Goal: Contribute content: Contribute content

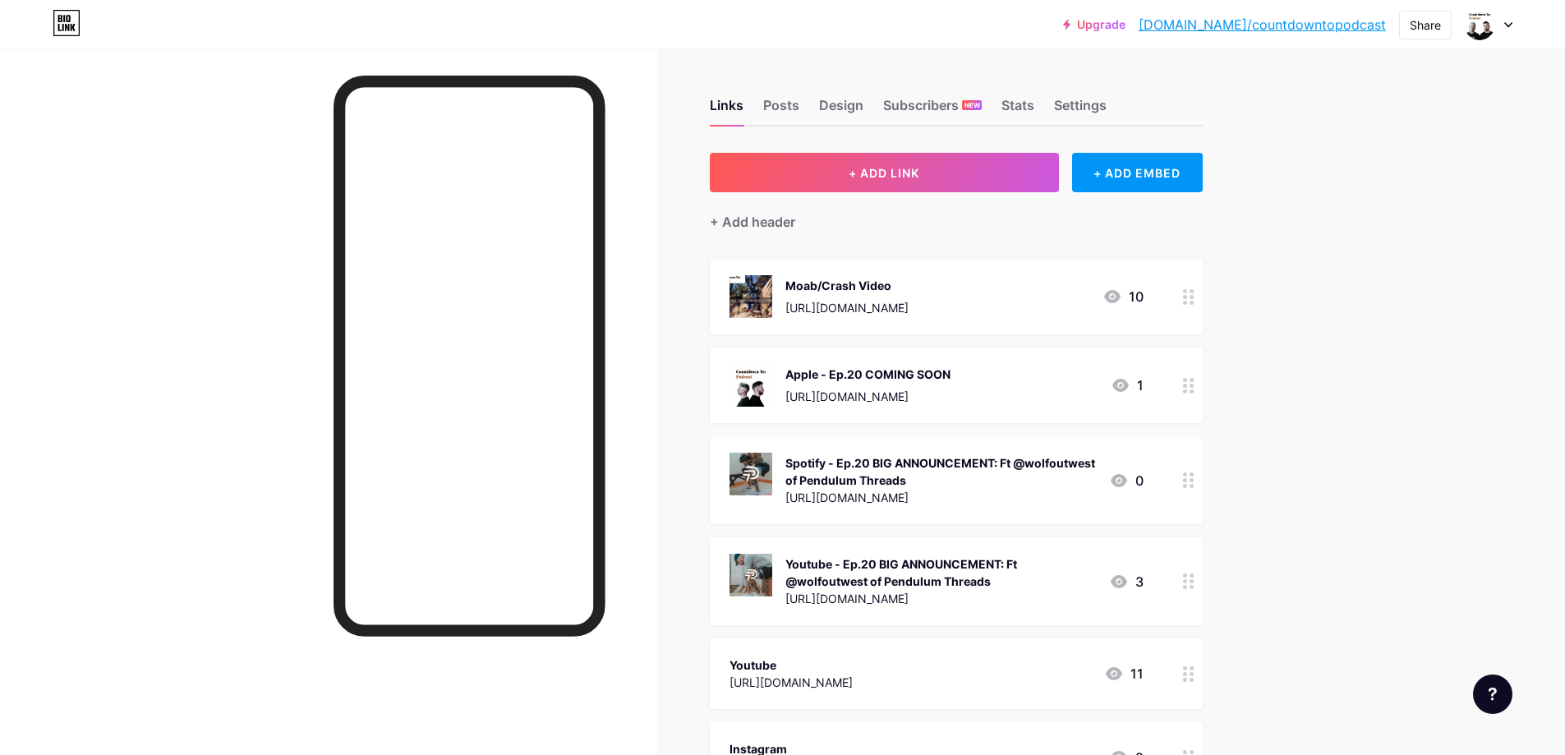
click at [1192, 488] on div at bounding box center [1189, 480] width 28 height 88
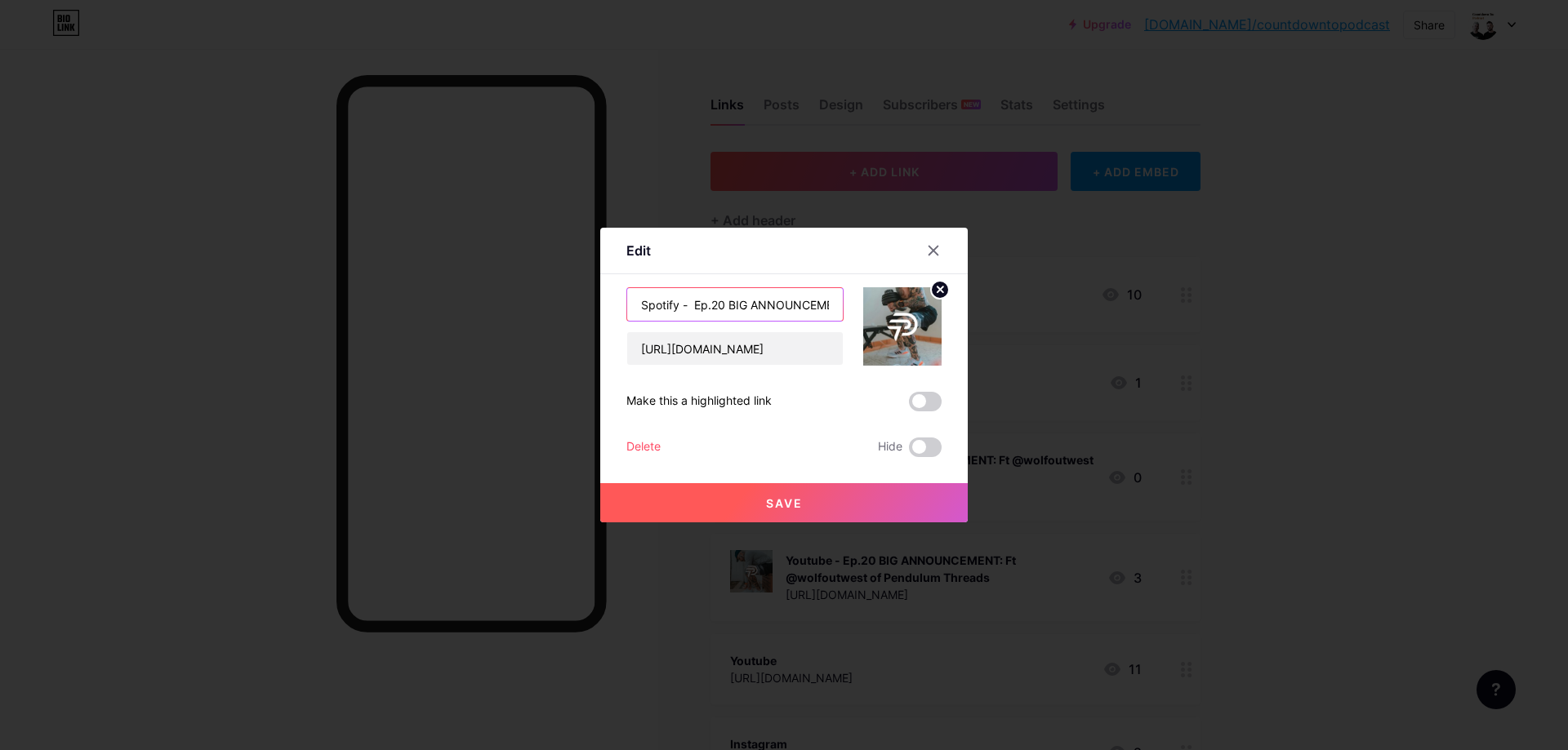
click at [779, 313] on input "Spotify - Ep.20 BIG ANNOUNCEMENT: Ft @wolfoutwest of Pendulum Threads" at bounding box center [734, 304] width 216 height 33
drag, startPoint x: 822, startPoint y: 305, endPoint x: 813, endPoint y: 307, distance: 9.2
click at [813, 307] on input "Spotify - Ep.20 BIG ANNOUNCEMENT: Ft @wolfoutwest of Pendulum Threads" at bounding box center [734, 304] width 216 height 33
click at [929, 254] on icon at bounding box center [933, 250] width 9 height 9
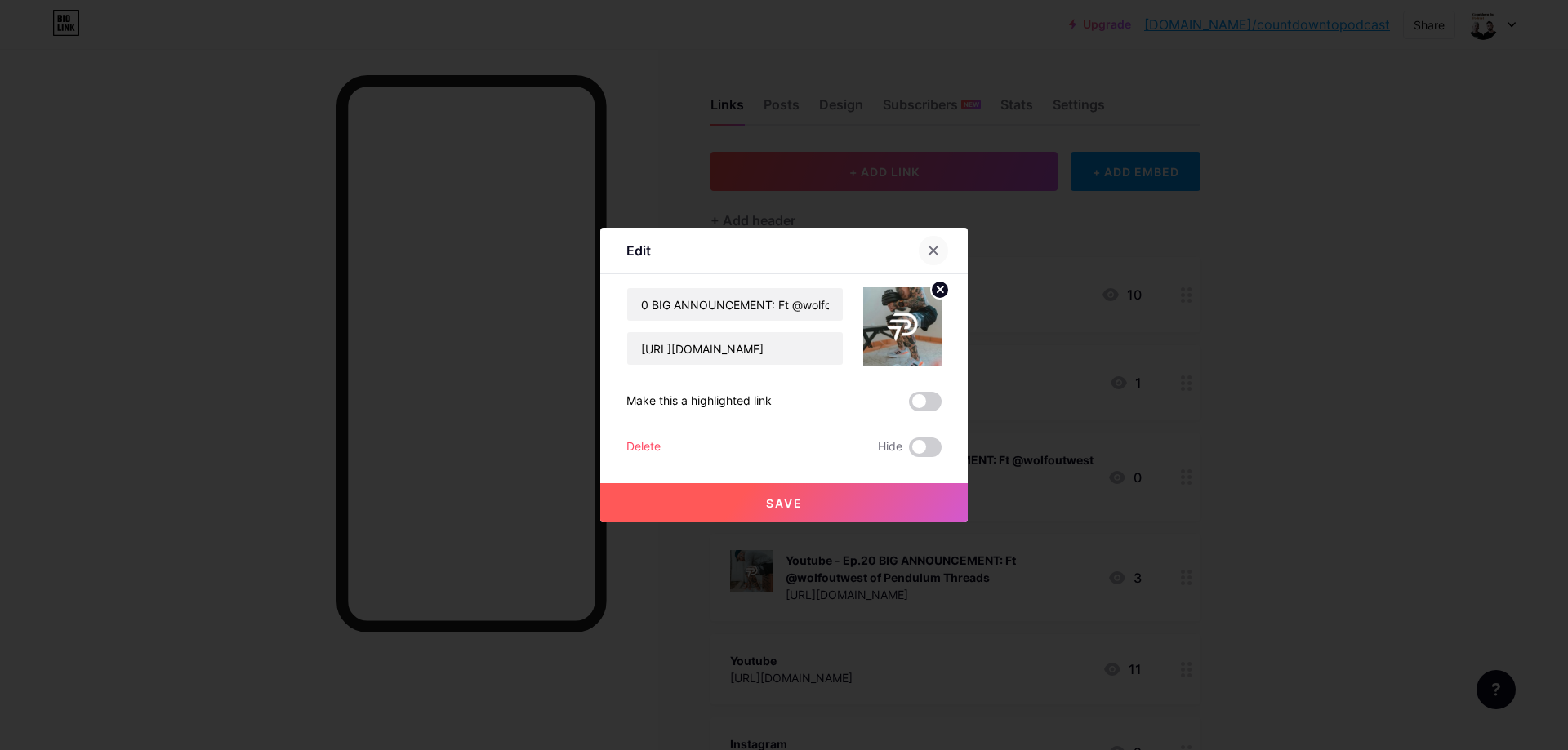
scroll to position [0, 0]
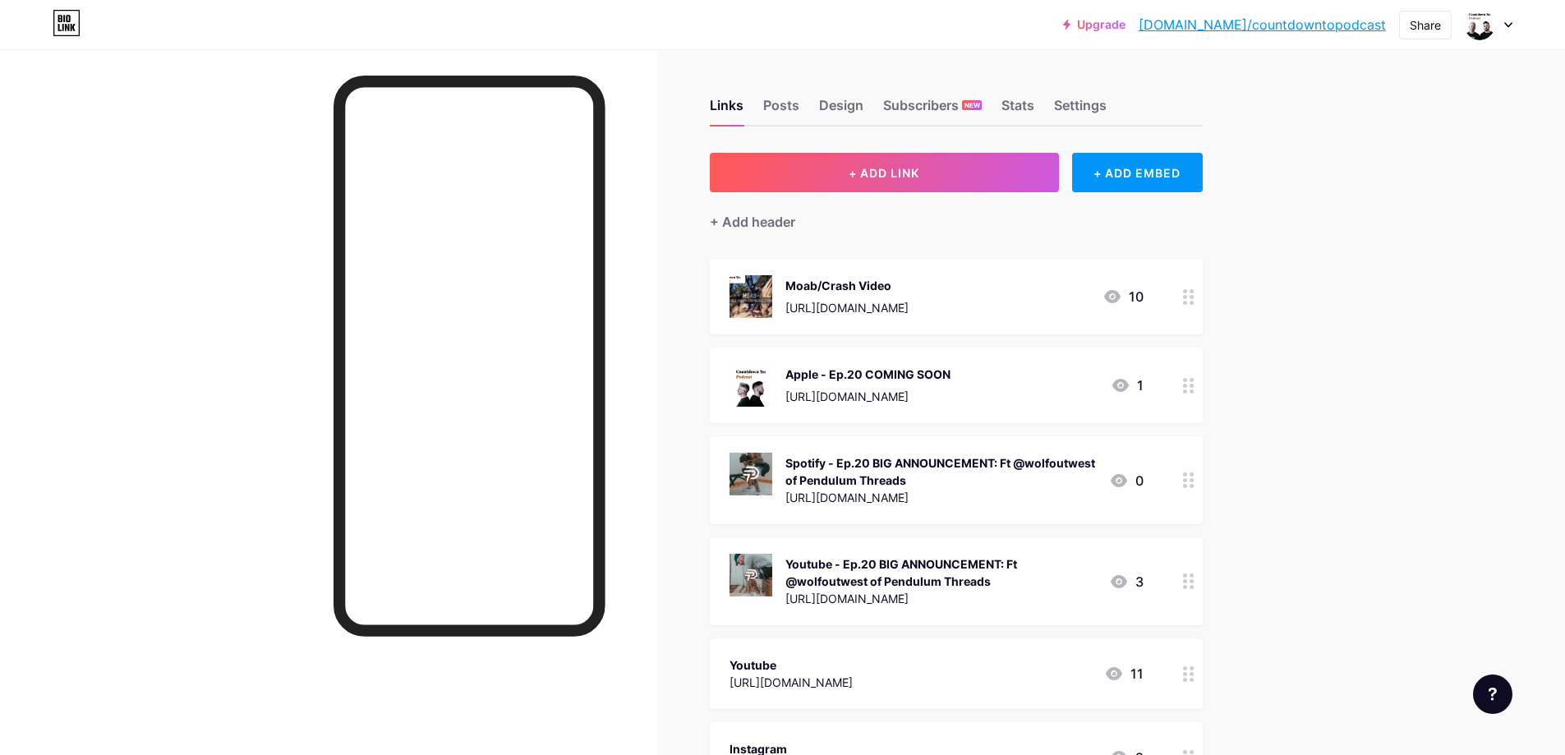
click at [1193, 578] on icon at bounding box center [1189, 582] width 12 height 16
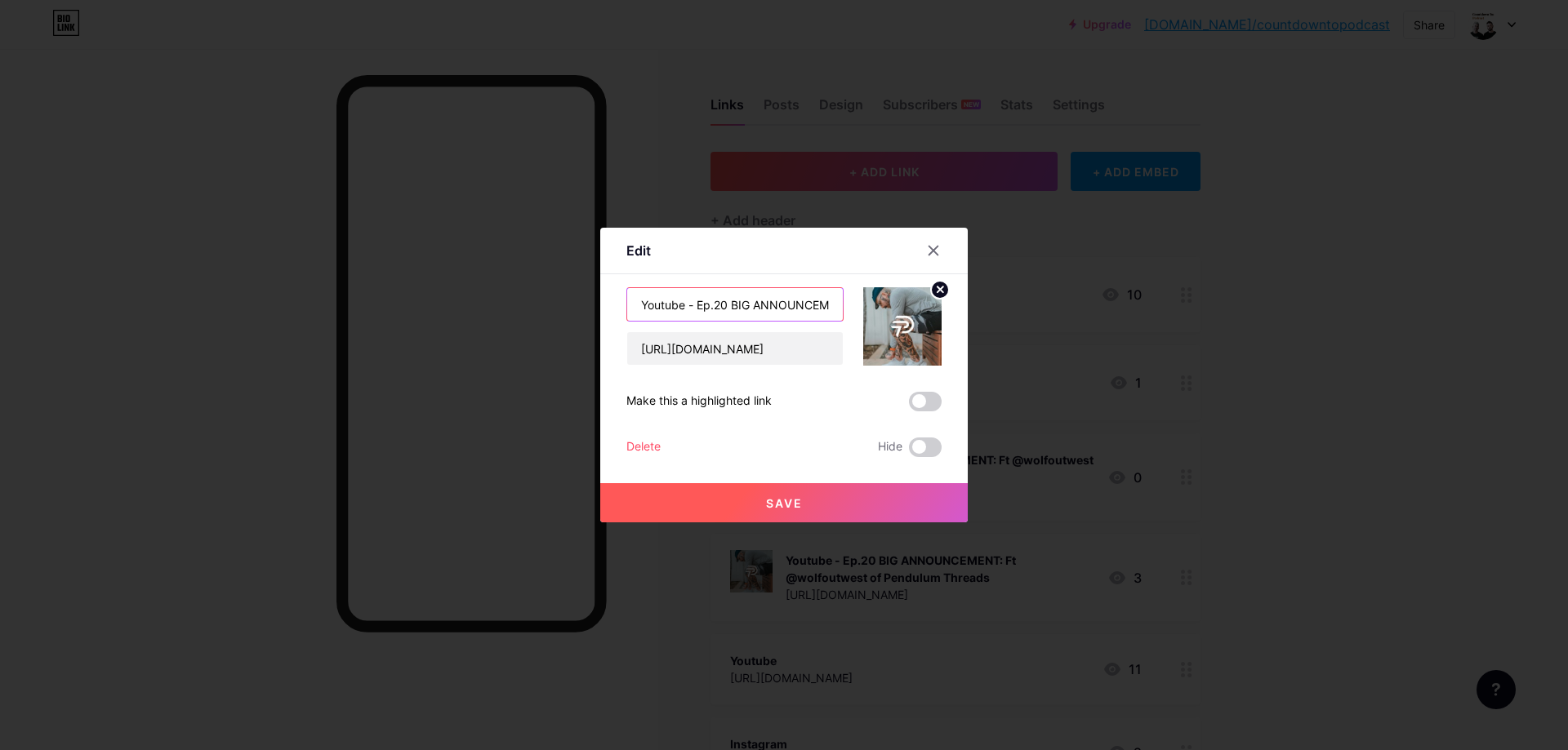
click at [806, 307] on input "Youtube - Ep.20 BIG ANNOUNCEMENT: Ft @wolfoutwest of Pendulum Threads" at bounding box center [734, 304] width 216 height 33
type input "Youtube - Ep.21 Fitness Identity"
paste input "[URL][DOMAIN_NAME]"
type input "[URL][DOMAIN_NAME]"
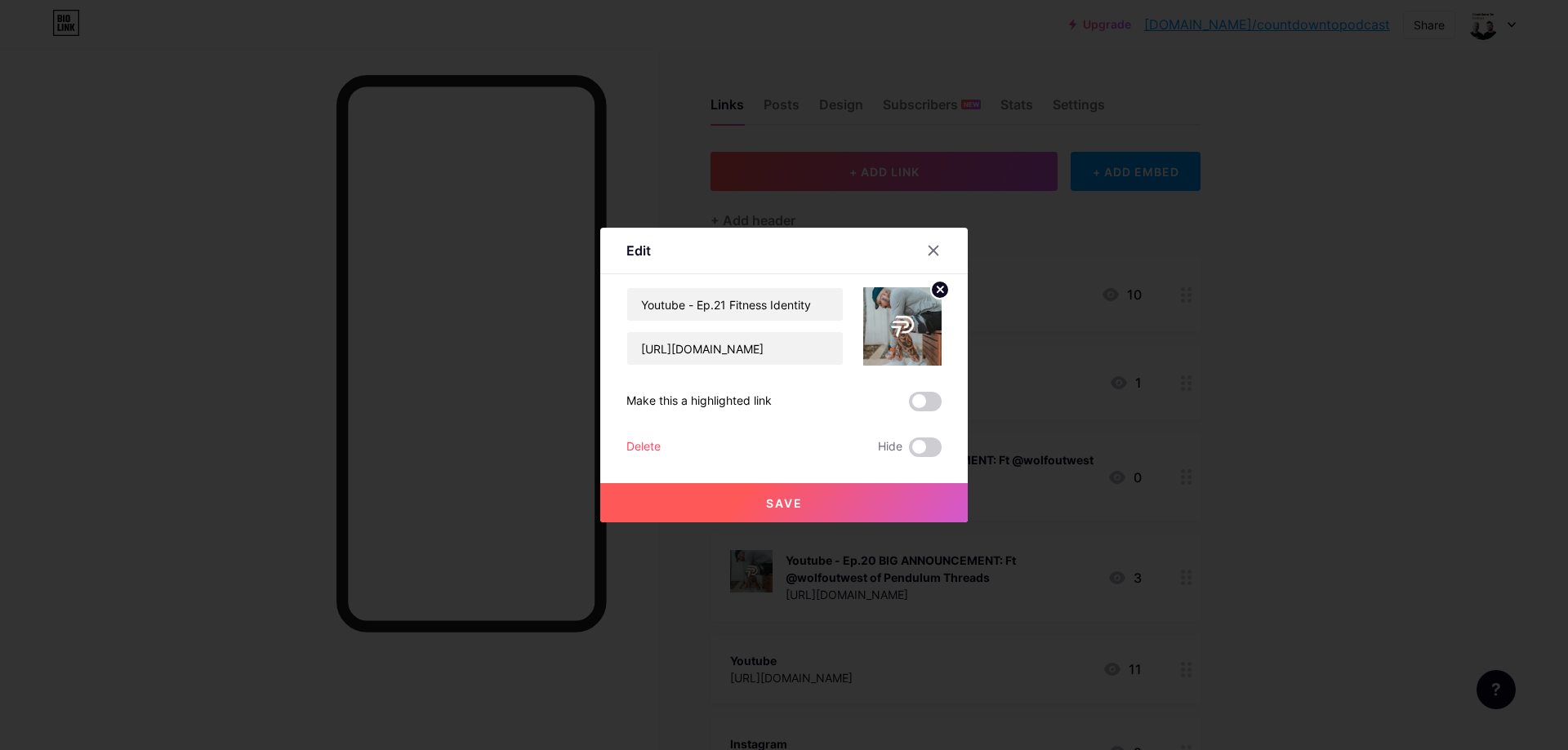
click at [937, 286] on icon at bounding box center [940, 289] width 6 height 6
click at [893, 318] on rect at bounding box center [899, 315] width 26 height 26
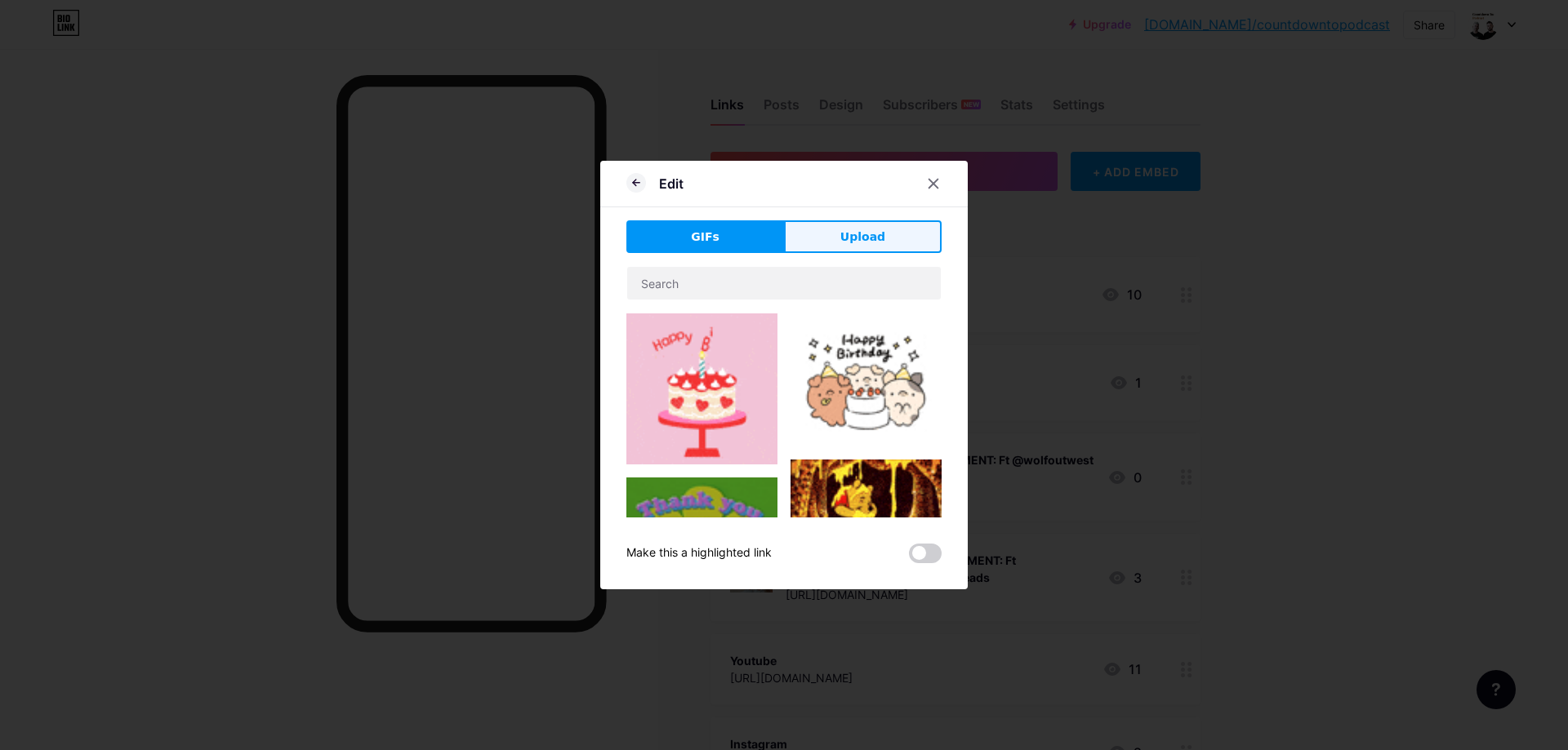
click at [821, 240] on button "Upload" at bounding box center [862, 236] width 158 height 33
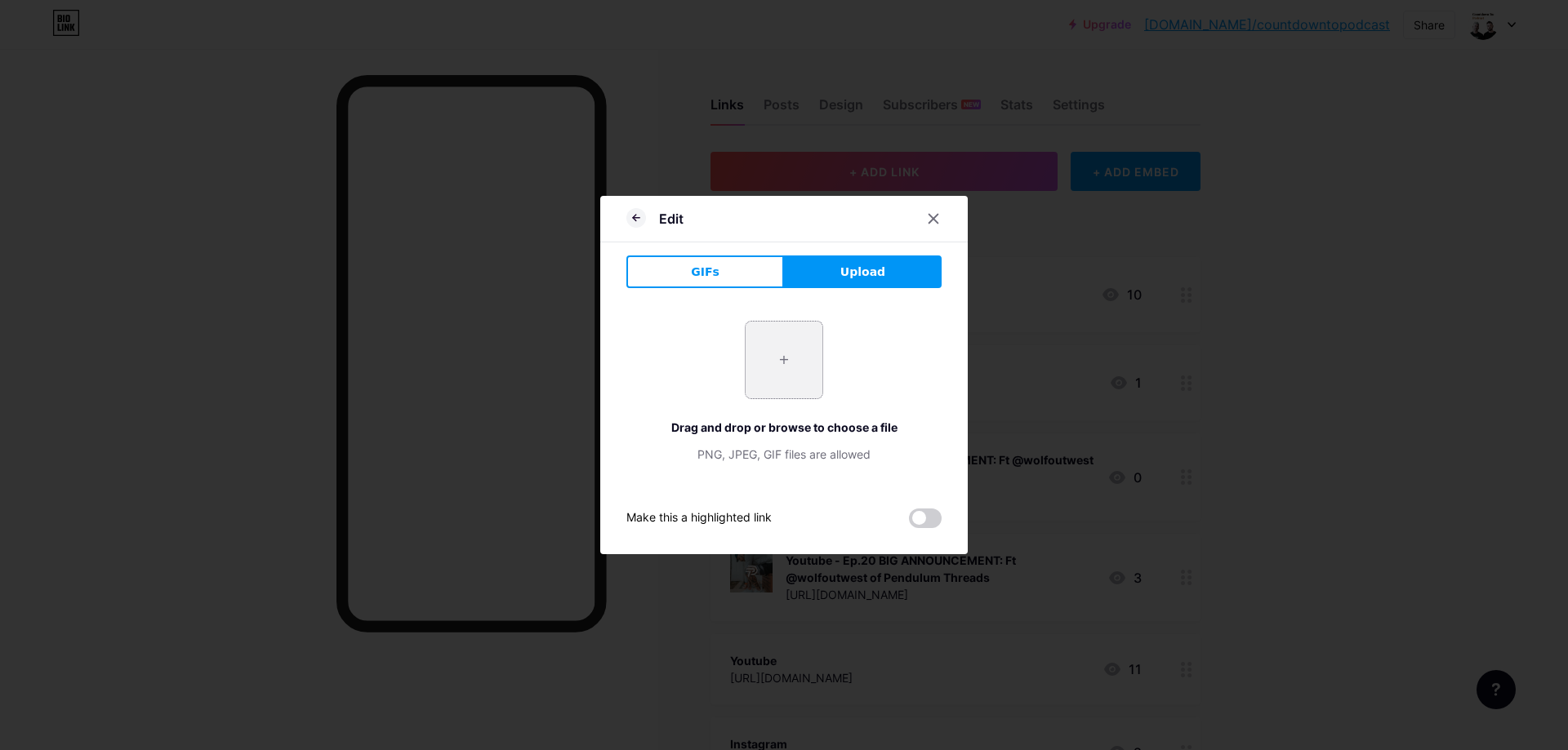
click at [782, 343] on input "file" at bounding box center [783, 360] width 77 height 76
click at [927, 215] on icon at bounding box center [933, 219] width 13 height 13
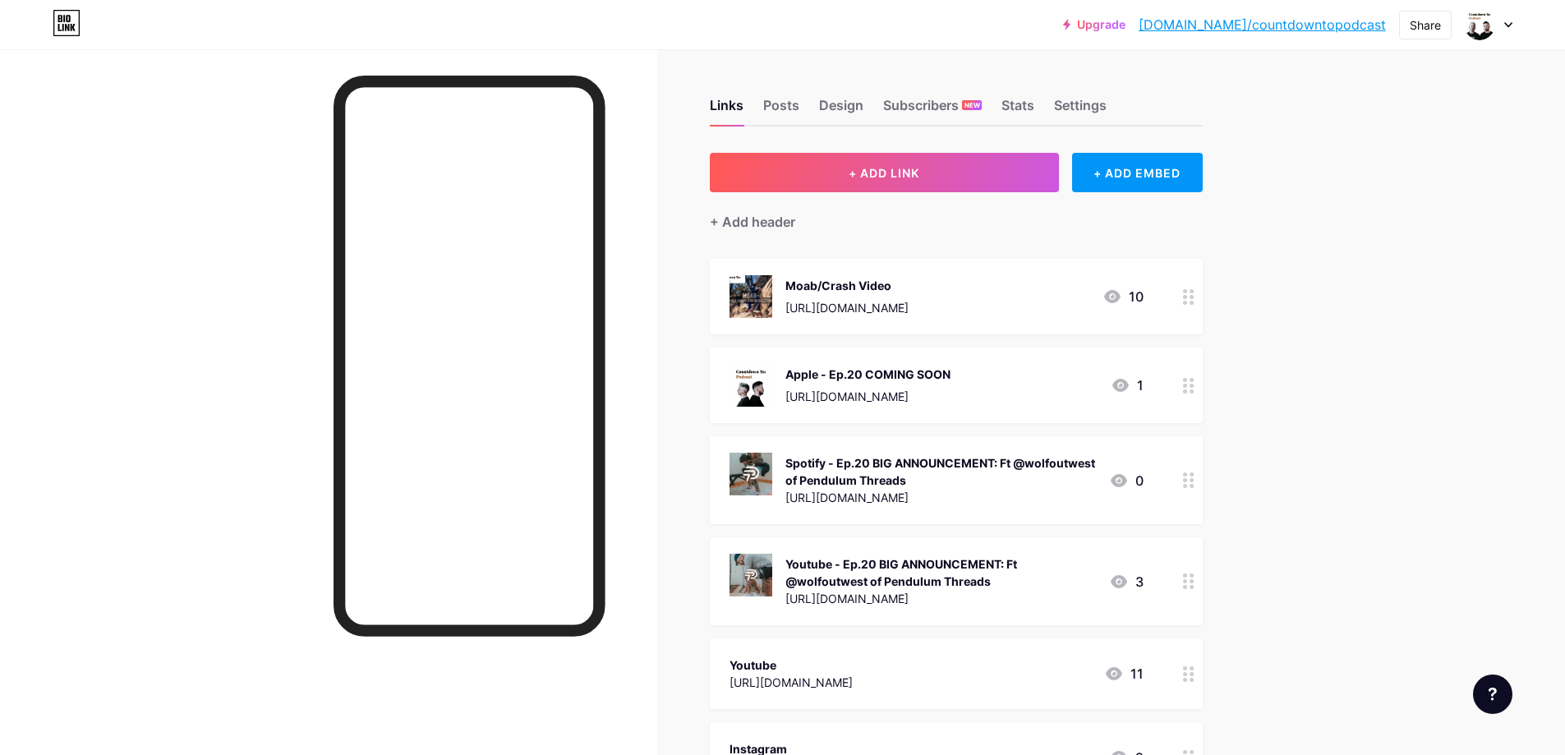
click at [1193, 386] on icon at bounding box center [1189, 386] width 12 height 16
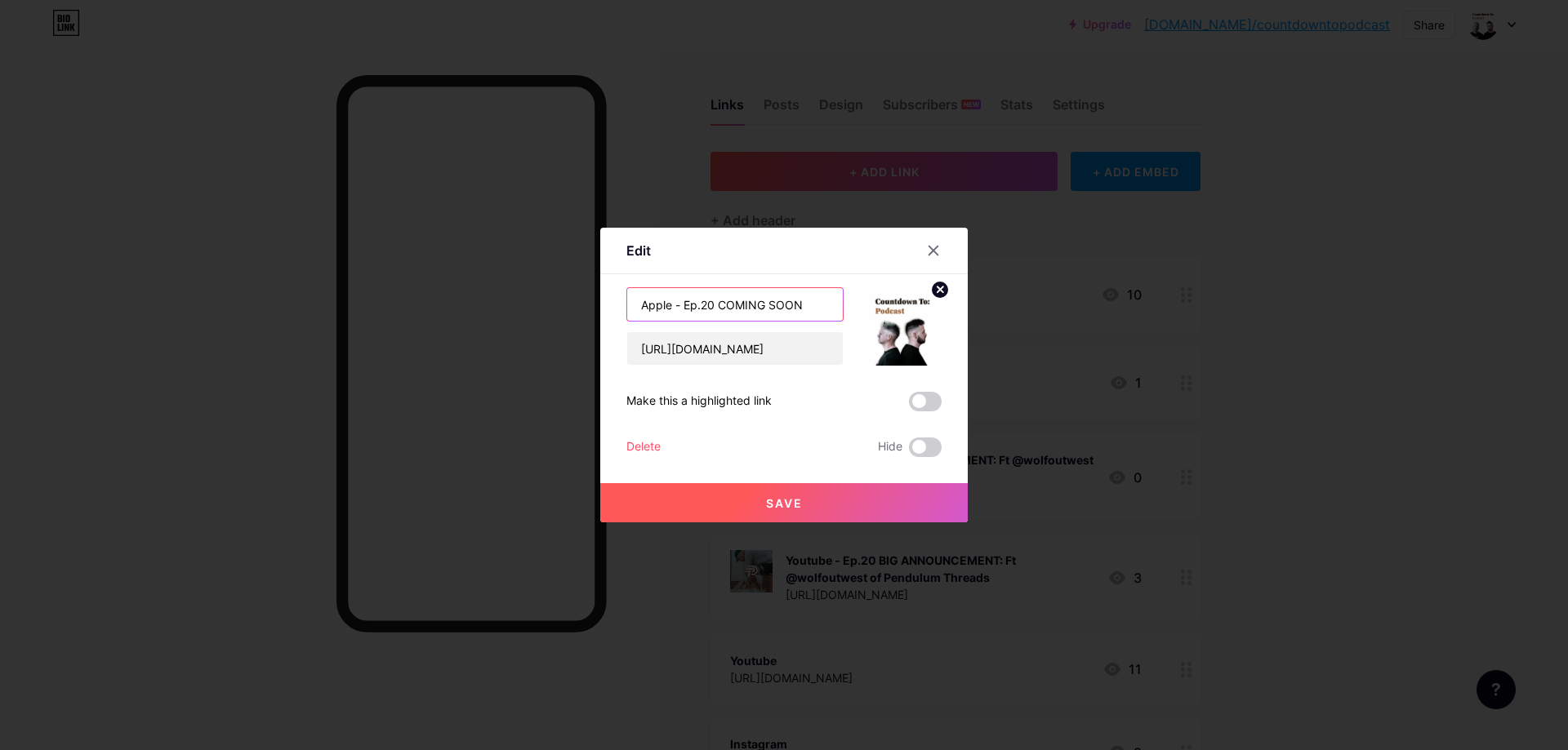
click at [816, 301] on input "Apple - Ep.20 COMING SOON" at bounding box center [734, 304] width 216 height 33
type input "Apple - Ep.21"
paste input "[URL][DOMAIN_NAME]"
type input "[URL][DOMAIN_NAME]"
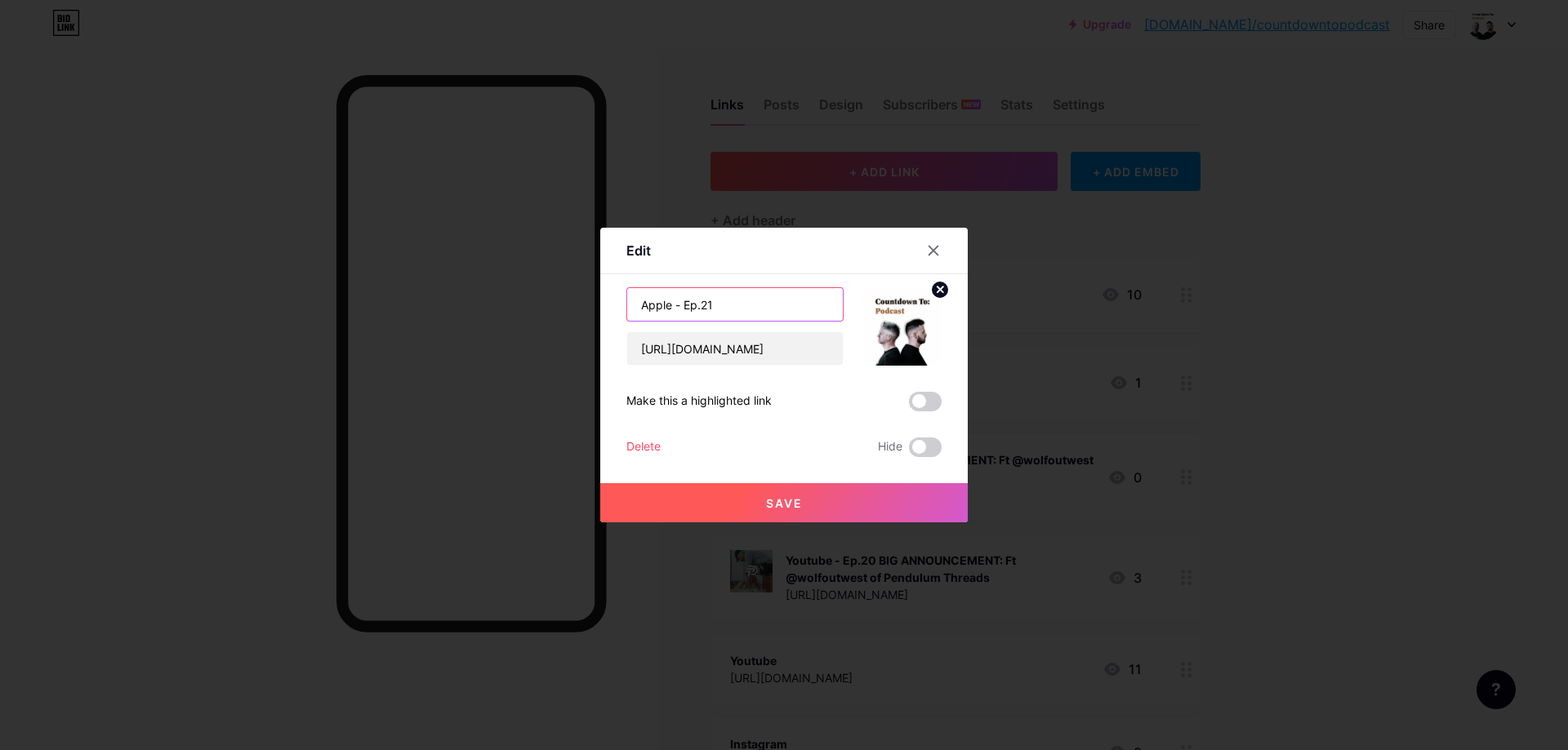
click at [802, 296] on input "Apple - Ep.21" at bounding box center [734, 304] width 216 height 33
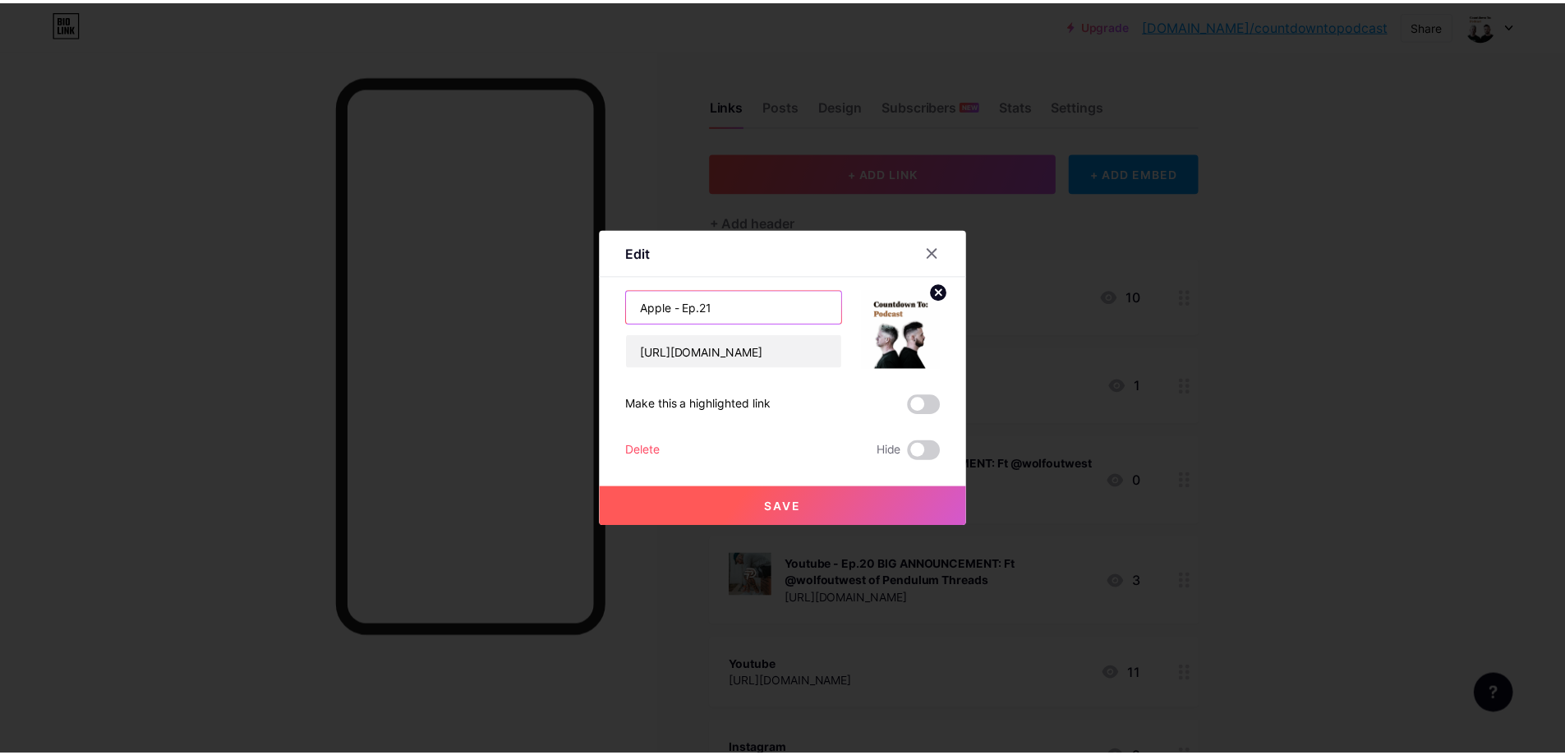
scroll to position [0, 0]
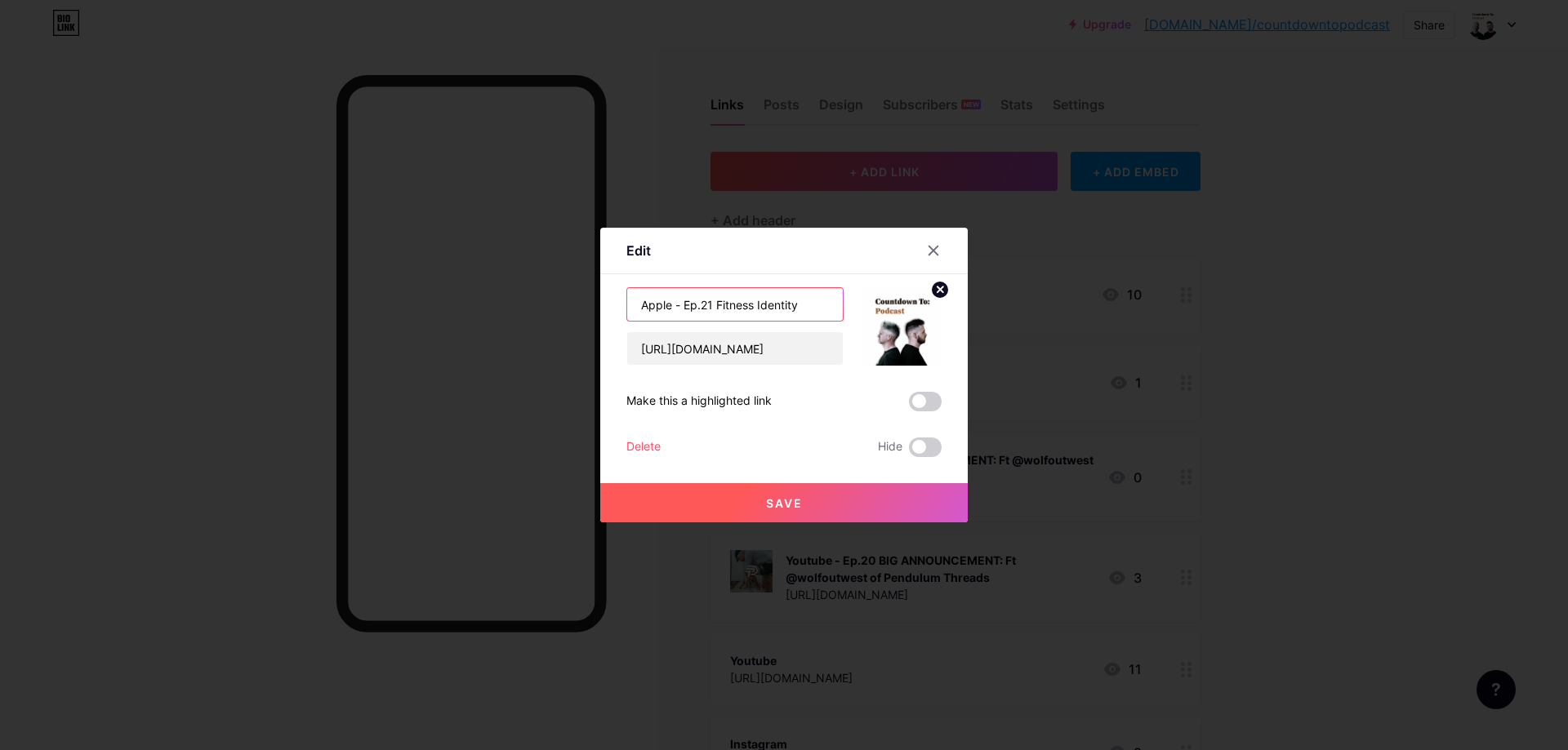
type input "Apple - Ep.21 Fitness Identity"
click at [771, 501] on span "Save" at bounding box center [784, 504] width 37 height 14
